Goal: Ask a question

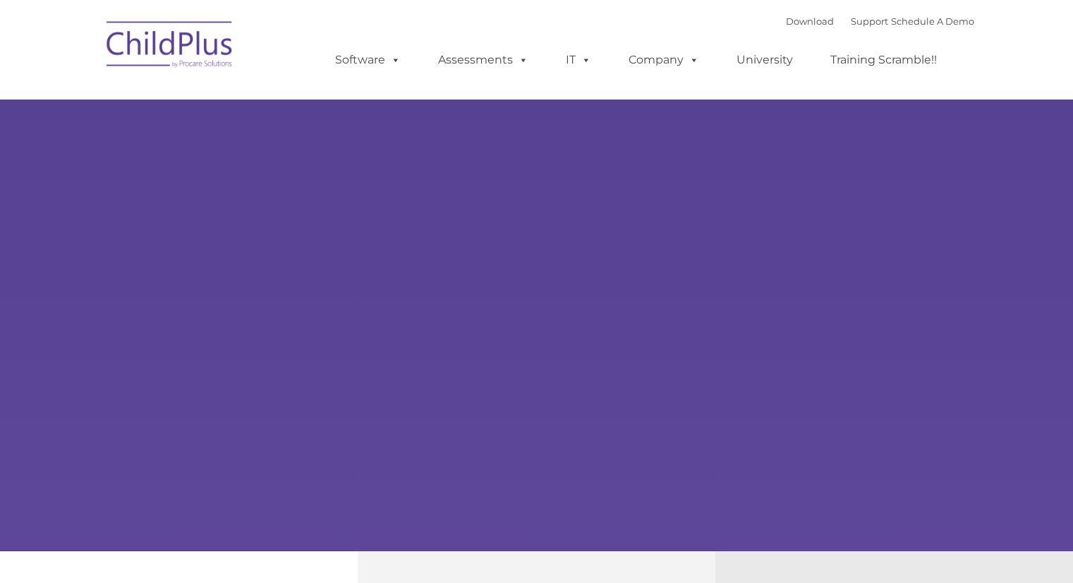
select select "MEDIUM"
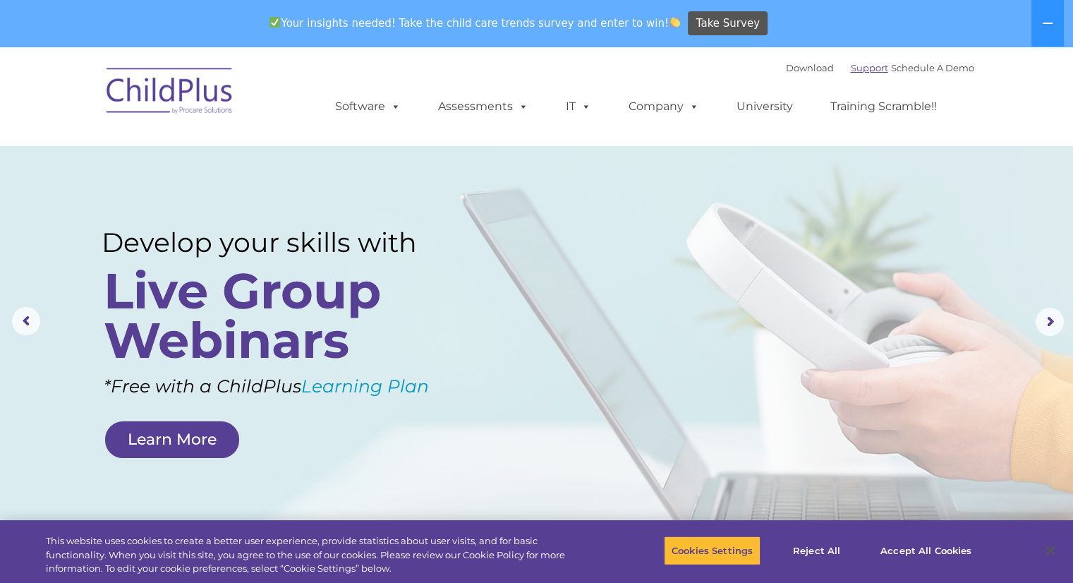
click at [857, 70] on link "Support" at bounding box center [869, 67] width 37 height 11
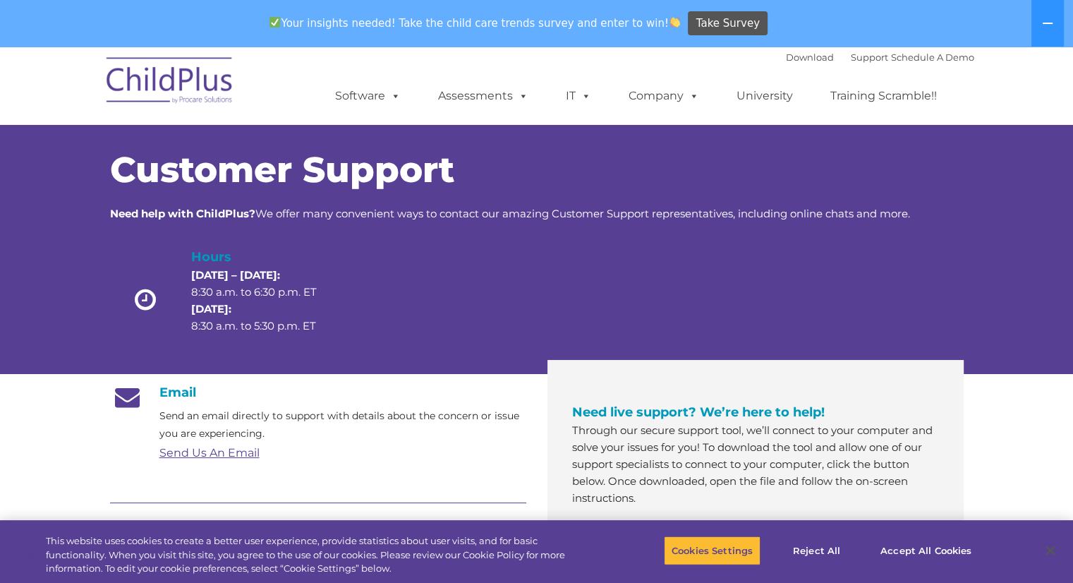
click at [1025, 440] on section "Customer Support Need help with ChildPlus? We offer many convenient ways to con…" at bounding box center [536, 591] width 1073 height 1088
click at [1008, 435] on section "Customer Support Need help with ChildPlus? We offer many convenient ways to con…" at bounding box center [536, 591] width 1073 height 1088
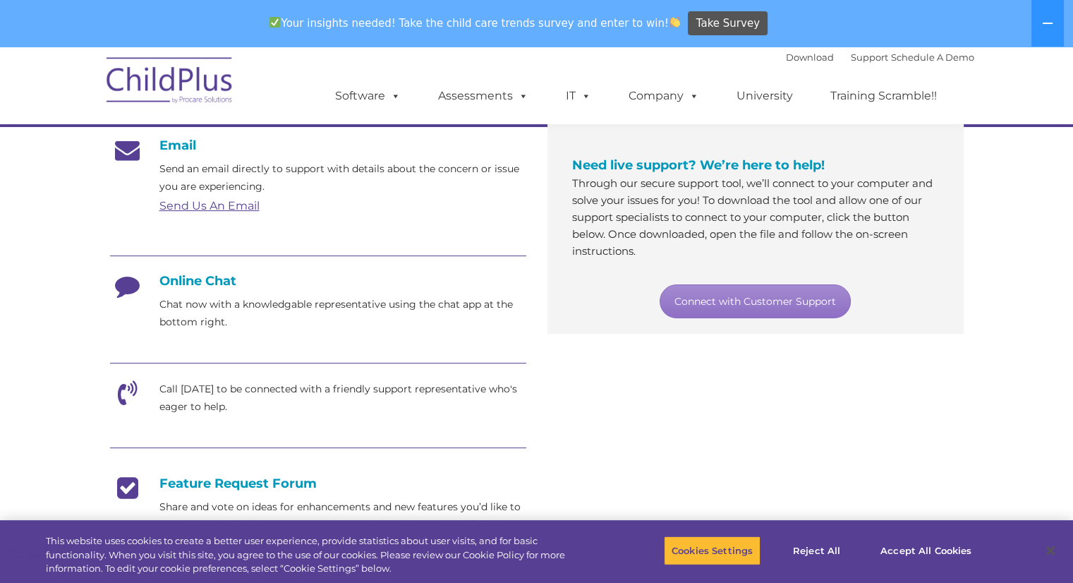
scroll to position [248, 0]
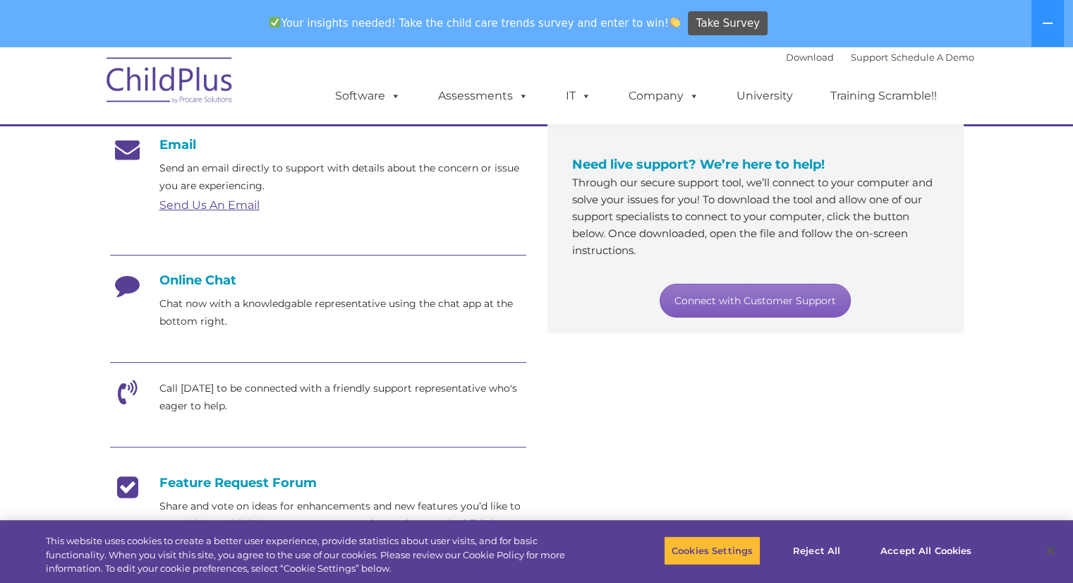
click at [802, 300] on link "Connect with Customer Support" at bounding box center [755, 301] width 191 height 34
click at [797, 300] on link "Connect with Customer Support" at bounding box center [755, 301] width 191 height 34
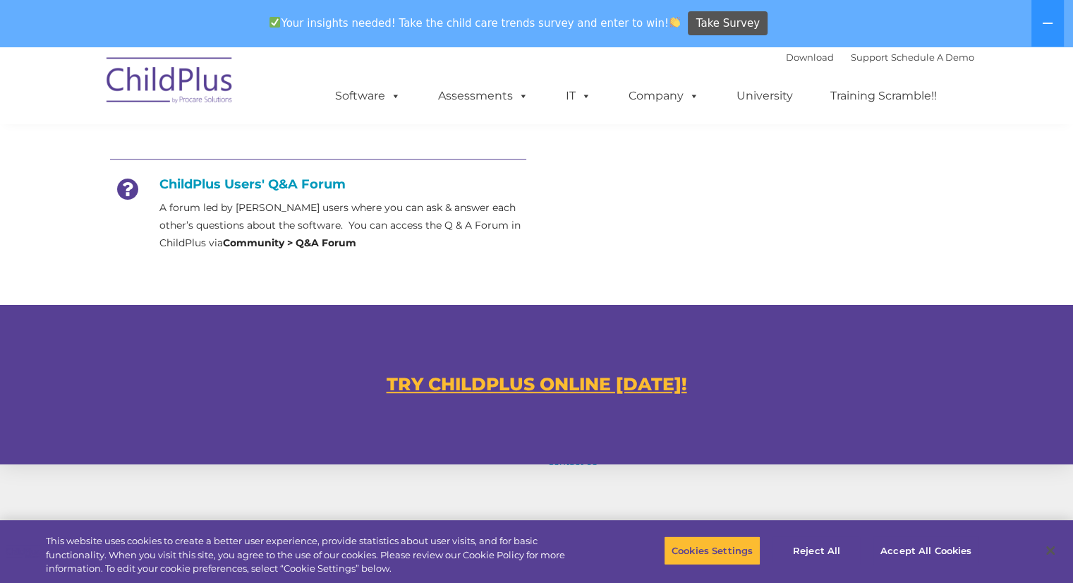
scroll to position [676, 0]
